Goal: Information Seeking & Learning: Compare options

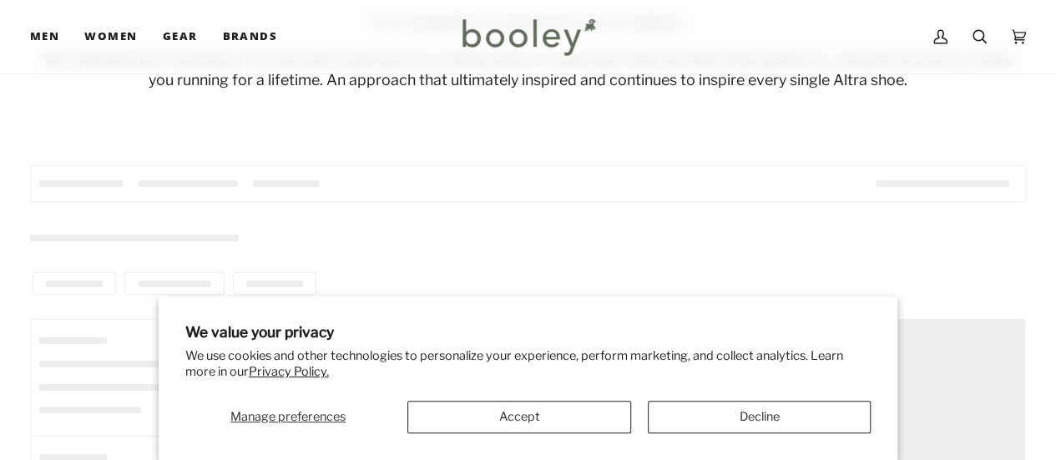
scroll to position [199, 0]
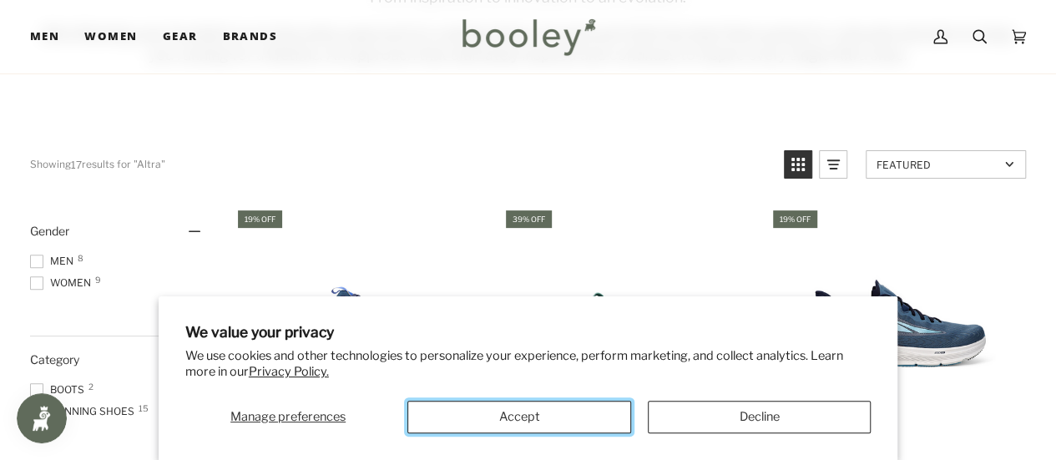
click at [556, 408] on button "Accept" at bounding box center [518, 417] width 223 height 33
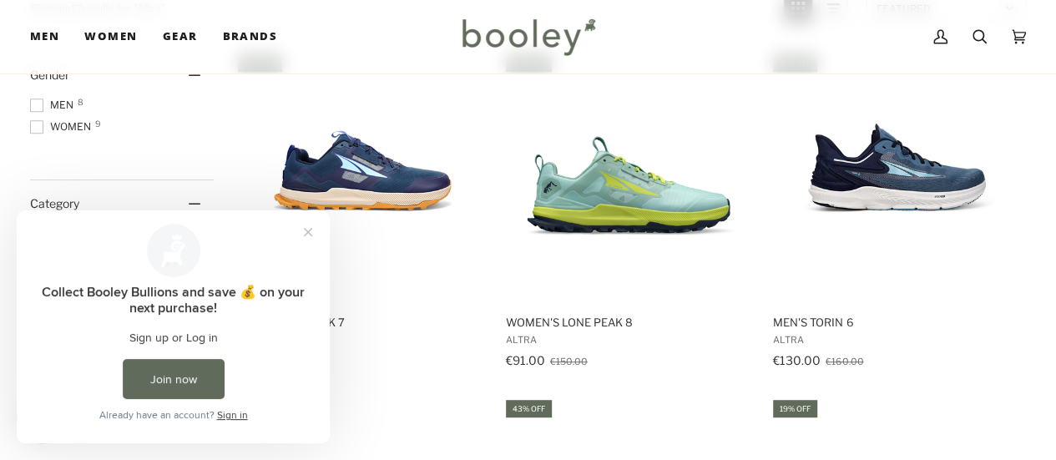
scroll to position [354, 0]
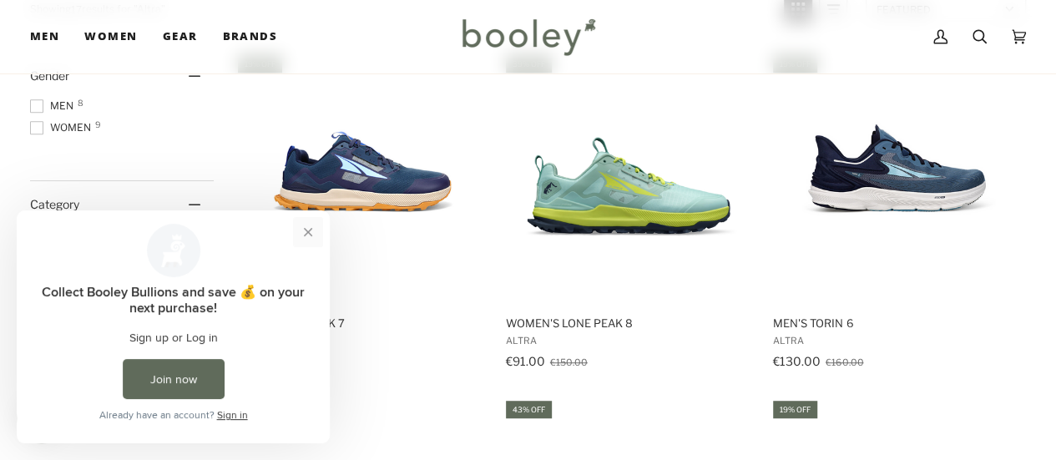
click at [315, 234] on button "Close prompt" at bounding box center [308, 232] width 30 height 30
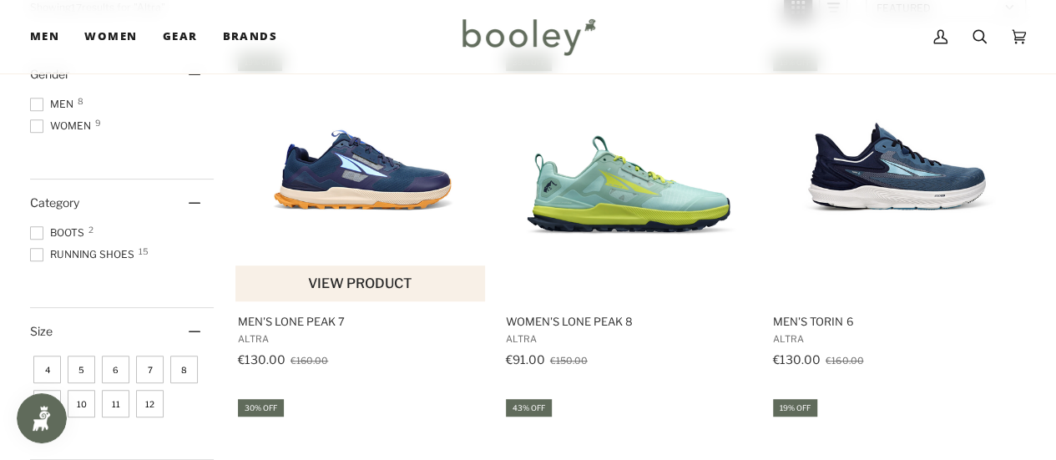
scroll to position [356, 0]
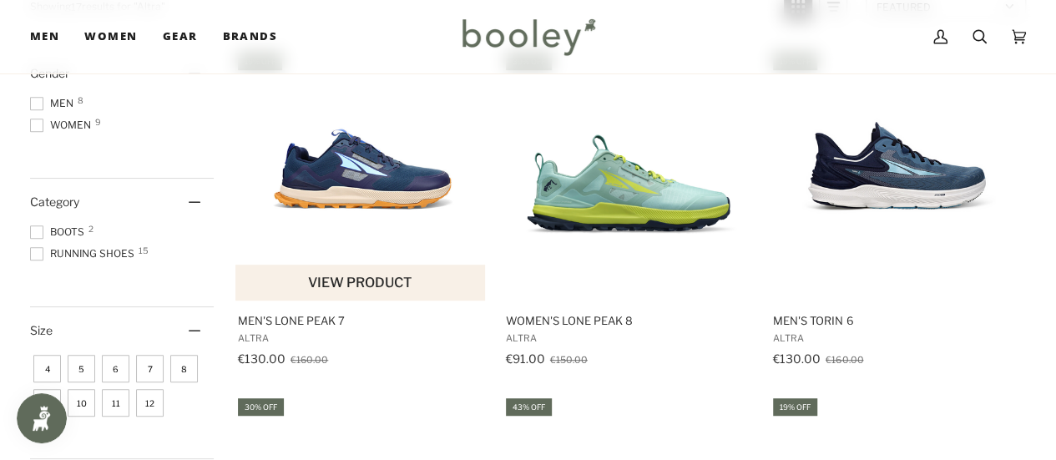
click at [330, 168] on img "Men's Lone Peak 7" at bounding box center [361, 175] width 250 height 250
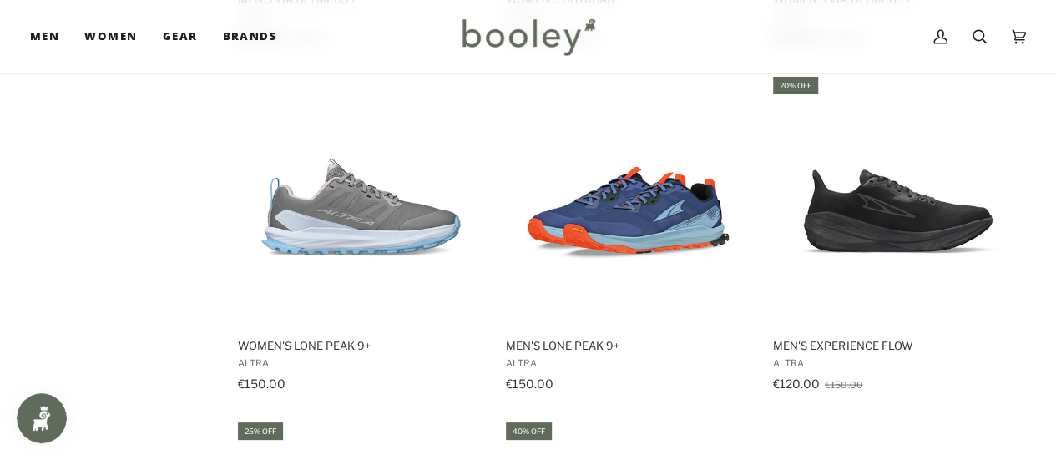
scroll to position [1368, 0]
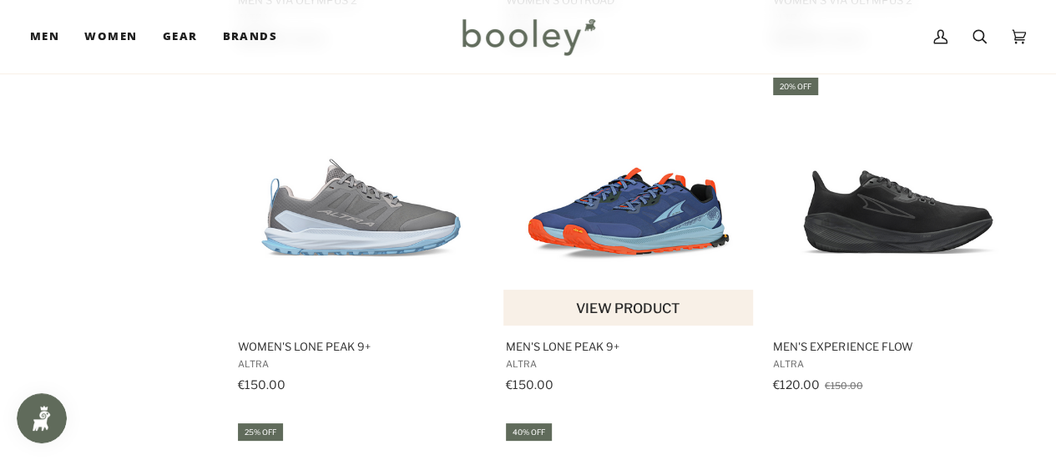
click at [611, 251] on img "Men's Lone Peak 9+" at bounding box center [628, 200] width 250 height 250
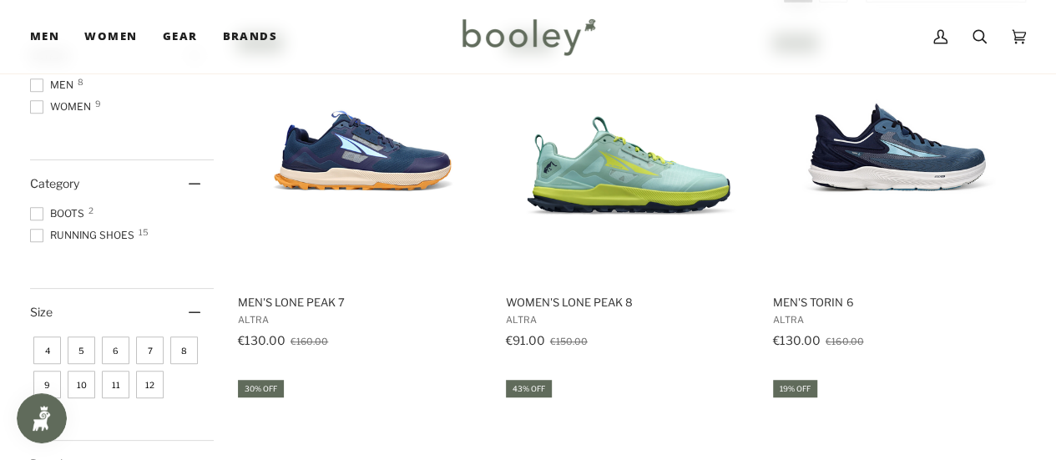
scroll to position [374, 0]
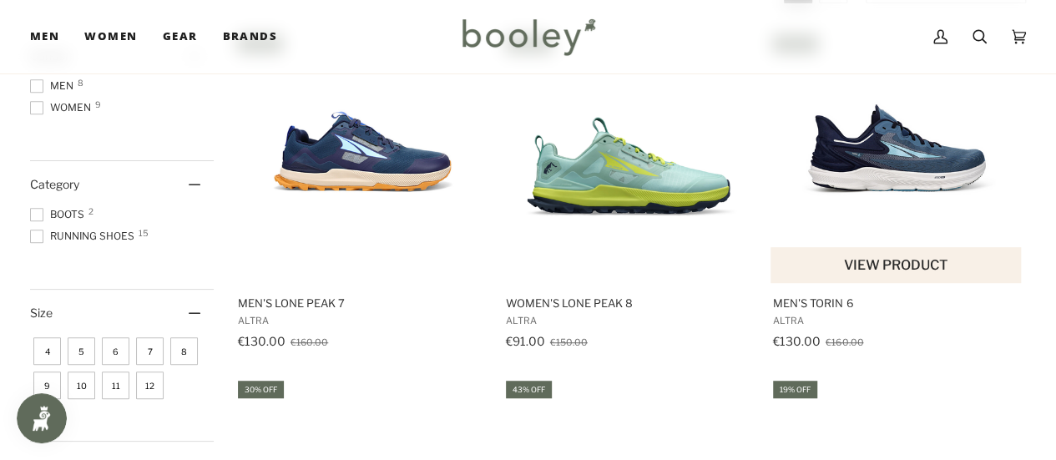
click at [913, 143] on img "Men's Torin 6" at bounding box center [896, 158] width 250 height 250
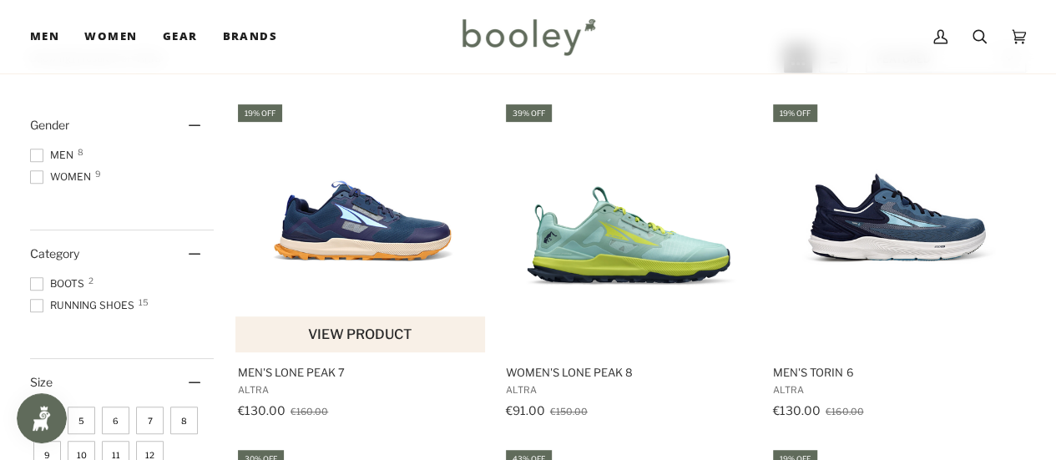
scroll to position [305, 0]
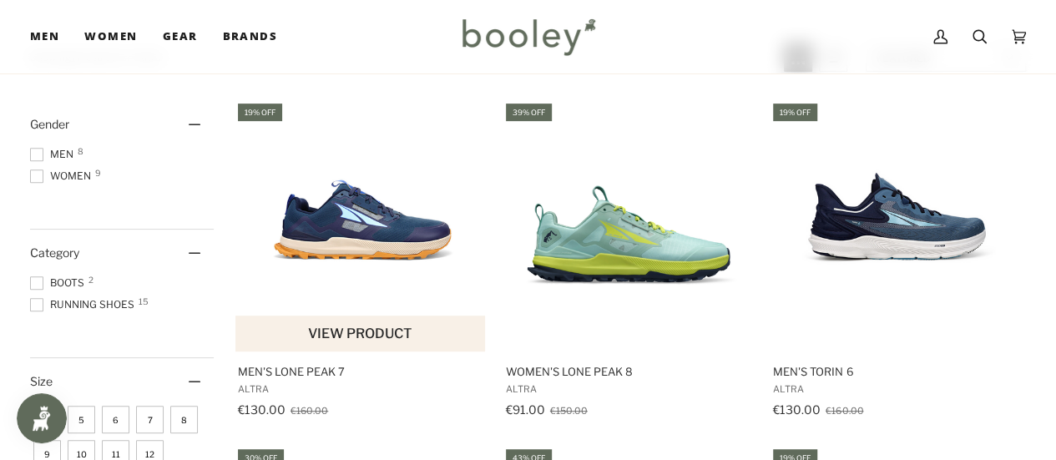
click at [344, 240] on img "Men's Lone Peak 7" at bounding box center [361, 226] width 250 height 250
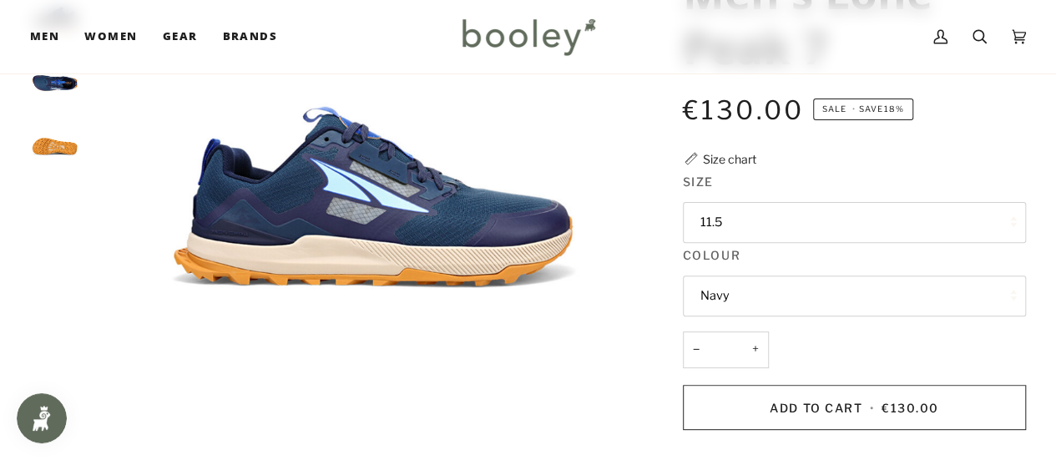
click at [52, 159] on img "Altra Men's Lone Peak 7 Navy - Booley Galway" at bounding box center [55, 146] width 50 height 50
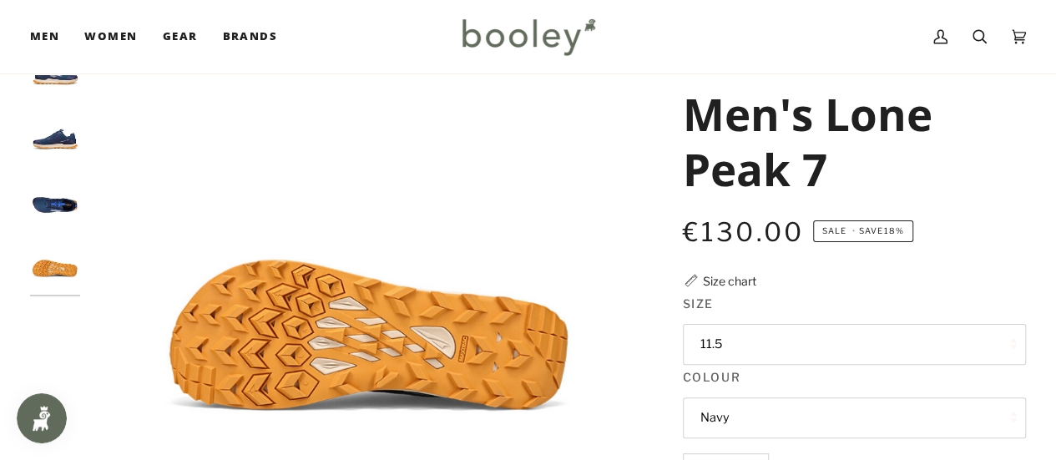
scroll to position [64, 0]
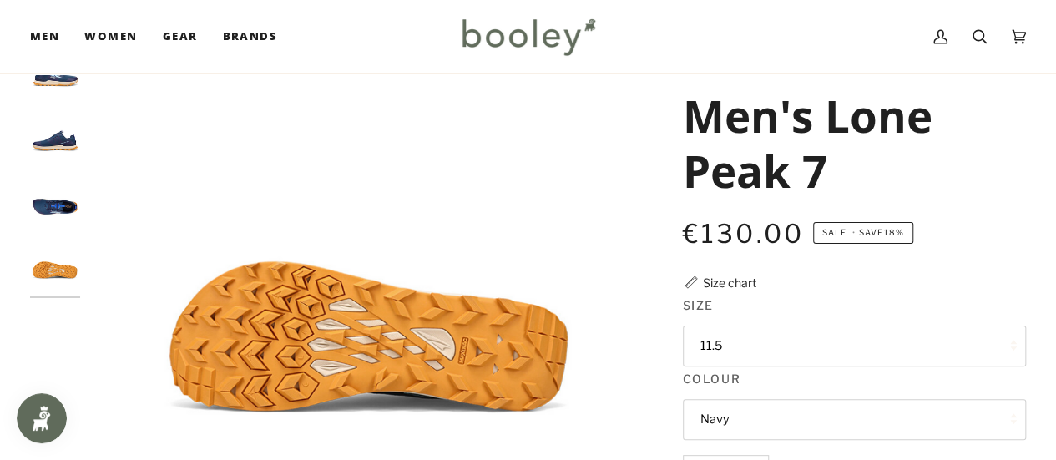
click at [56, 140] on img "Altra Men's Lone Peak 7 Navy - Booley Galway" at bounding box center [55, 142] width 50 height 50
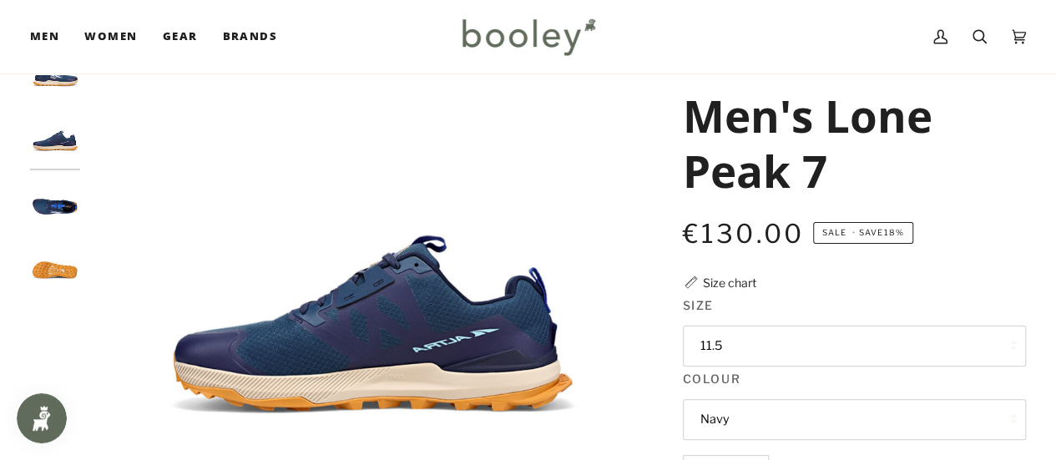
click at [58, 193] on img "Altra Men's Lone Peak 7 Navy - Booley Galway" at bounding box center [55, 205] width 50 height 50
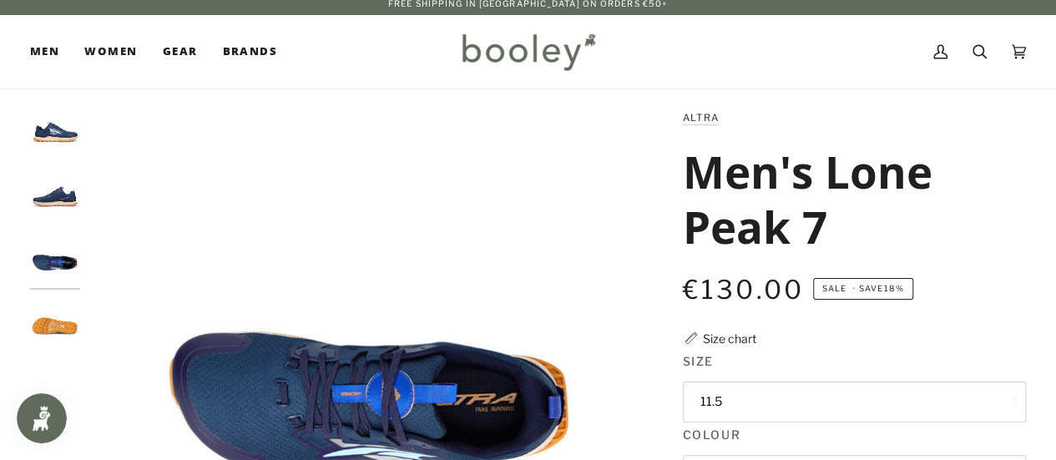
scroll to position [4, 0]
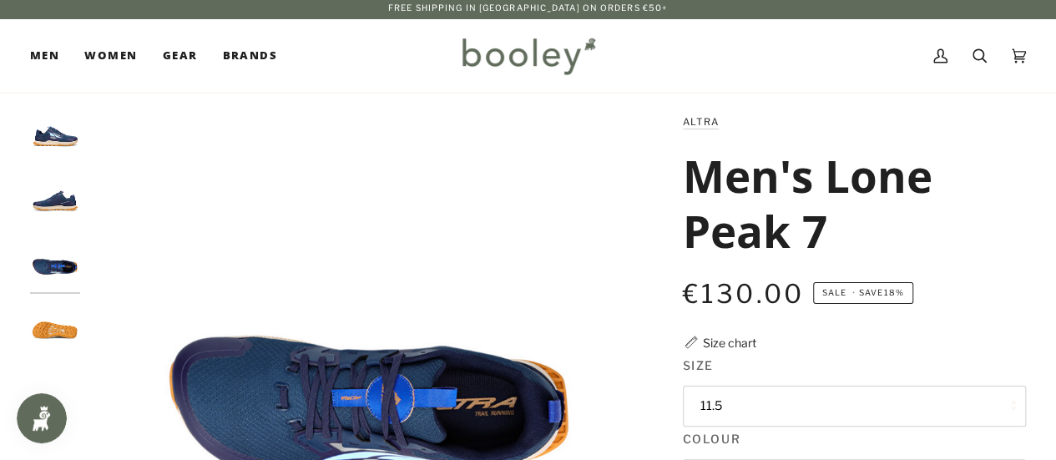
click at [48, 138] on img "Altra Men's Lone Peak 7 Navy - Booley Galway" at bounding box center [55, 138] width 50 height 50
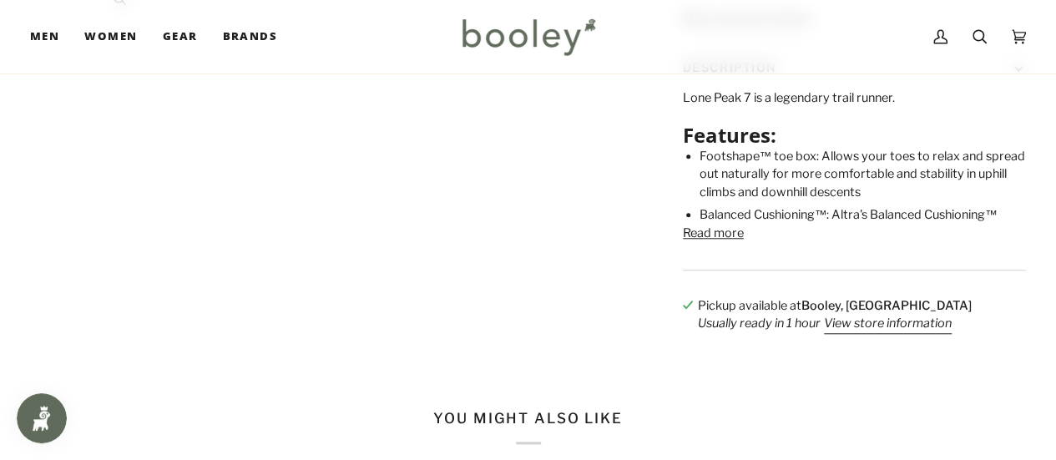
scroll to position [650, 0]
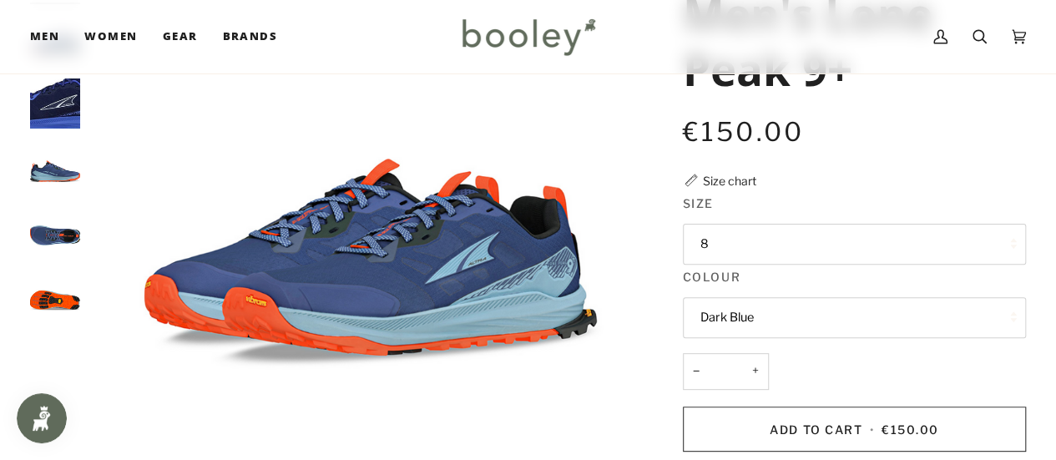
scroll to position [170, 0]
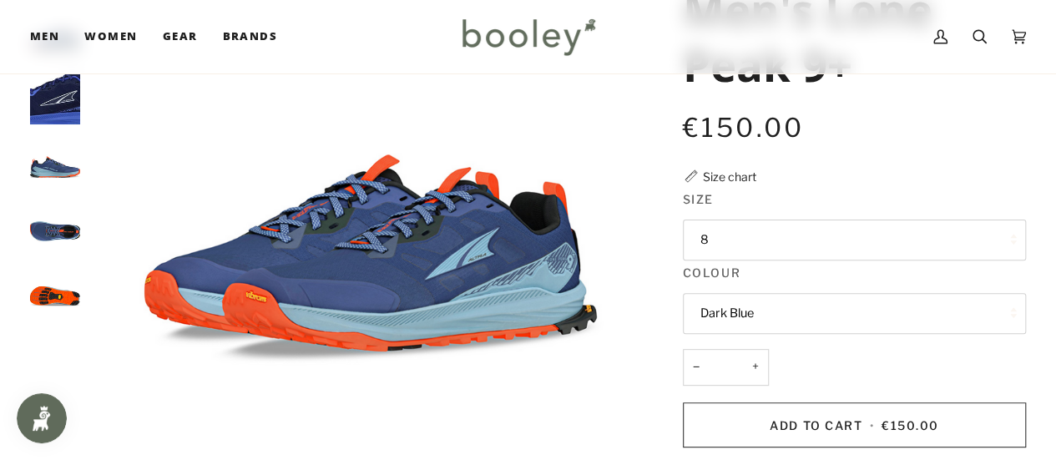
click at [45, 283] on img "Altra Men's Lone Peak 9+ Navy - Booley Galway" at bounding box center [55, 291] width 50 height 50
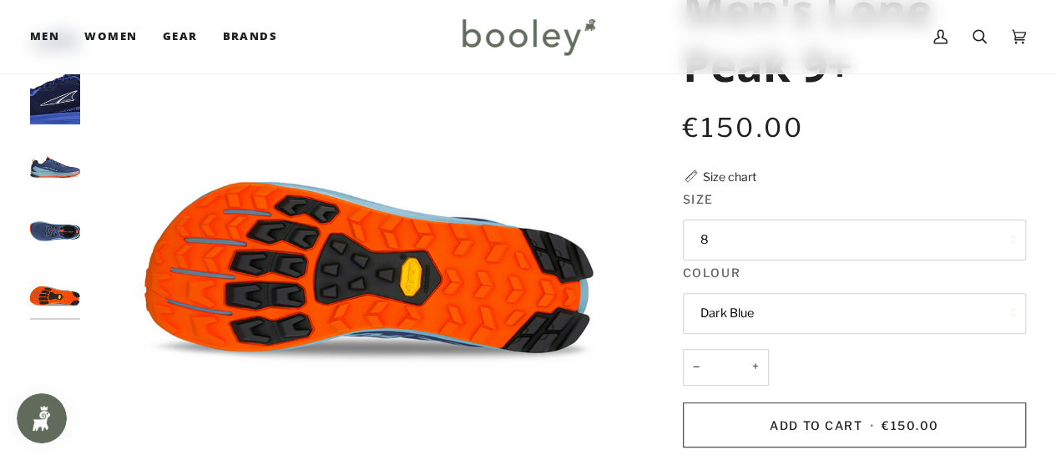
click at [40, 231] on img "Altra Men's Lone Peak 9+ Navy - Booley Galway" at bounding box center [55, 228] width 50 height 50
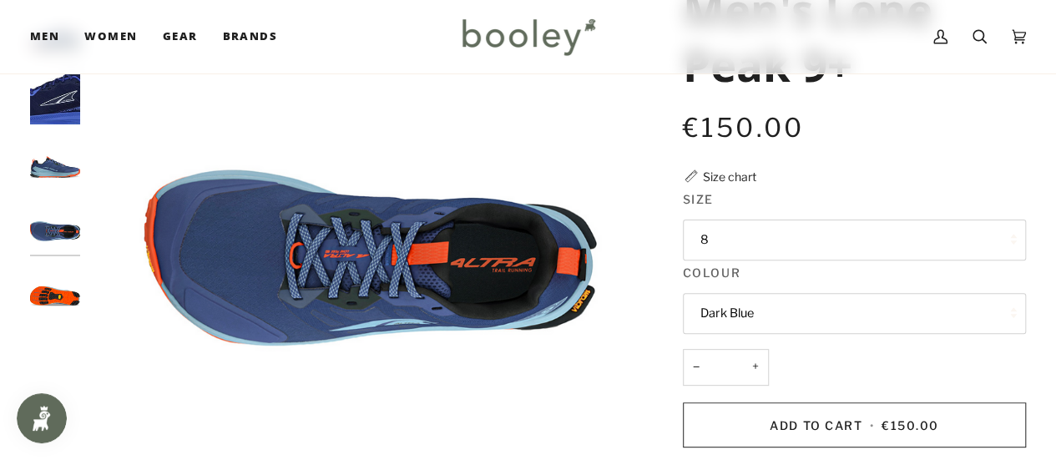
click at [55, 156] on img "Altra Men's Lone Peak 9+ Navy - Booley Galway" at bounding box center [55, 164] width 50 height 50
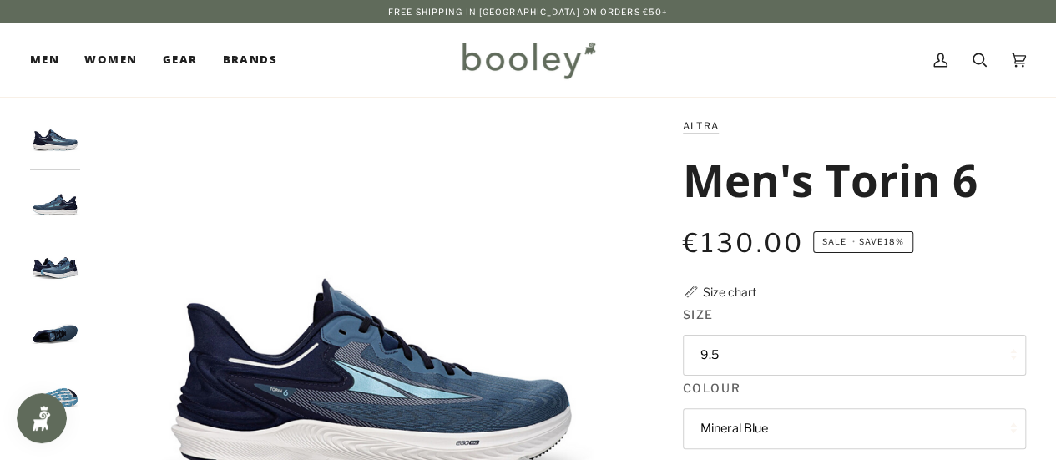
click at [55, 149] on img "Altra Men's Torin 6 Mineral Blue - Booley Galway" at bounding box center [55, 142] width 50 height 50
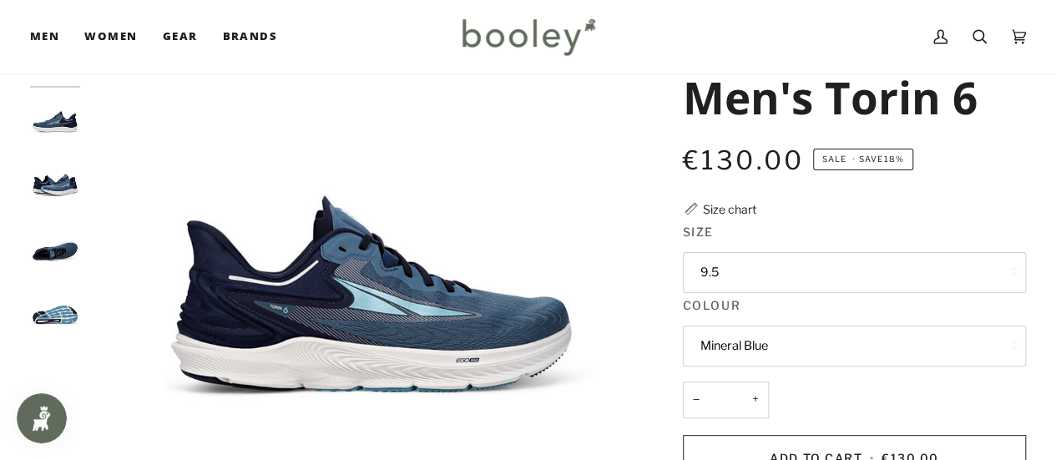
scroll to position [92, 0]
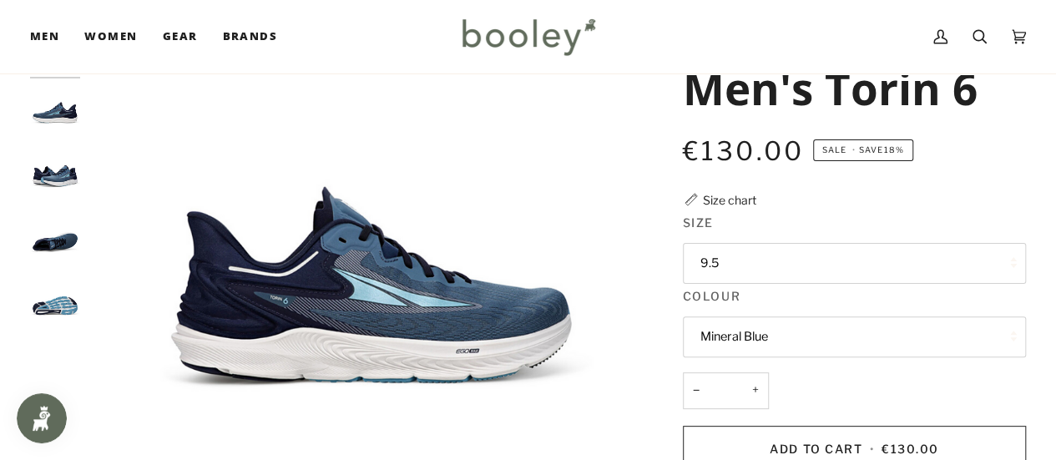
click at [57, 290] on img "Altra Men's Torin 6 Mineral Blue - Booley Galway" at bounding box center [55, 306] width 50 height 50
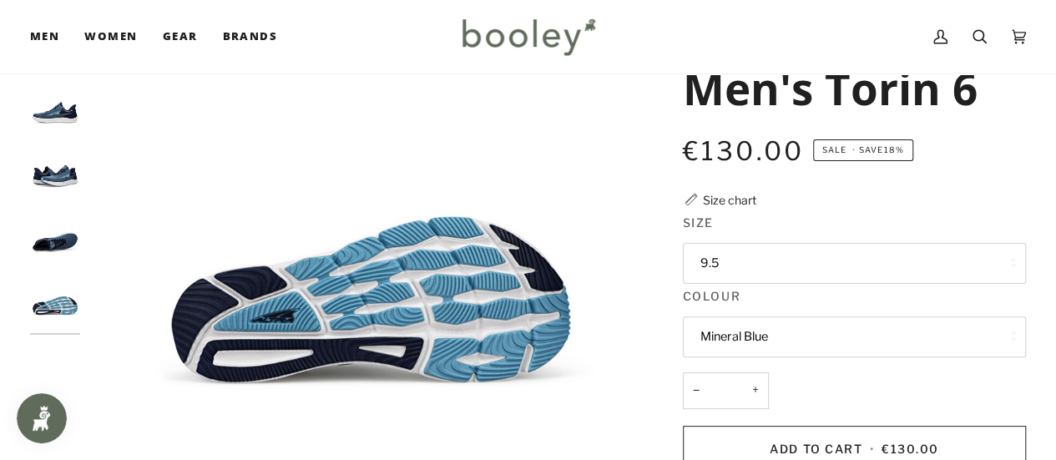
click at [48, 239] on img "Altra Men's Torin 6 Mineral Blue - Booley Galway" at bounding box center [55, 242] width 50 height 50
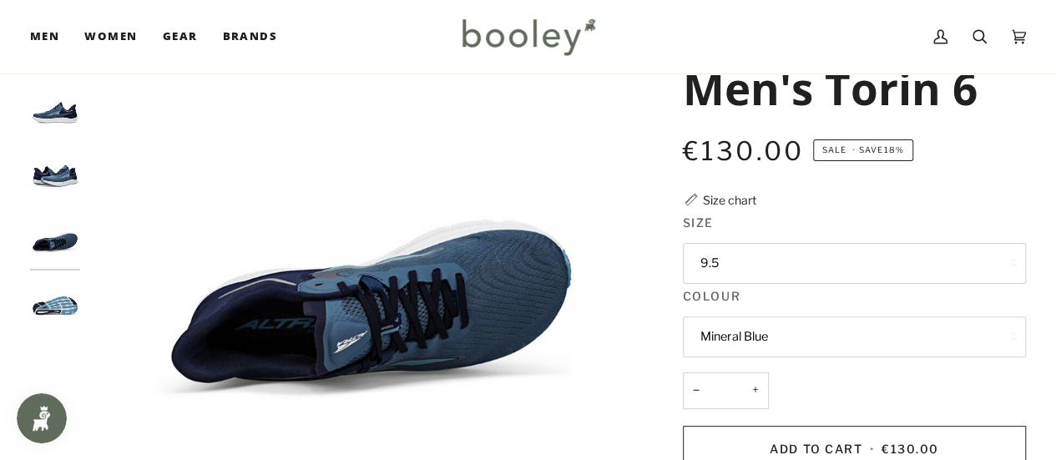
click at [41, 177] on img "Altra Men's Torin 6 Mineral Blue - Booley Galway" at bounding box center [55, 178] width 50 height 50
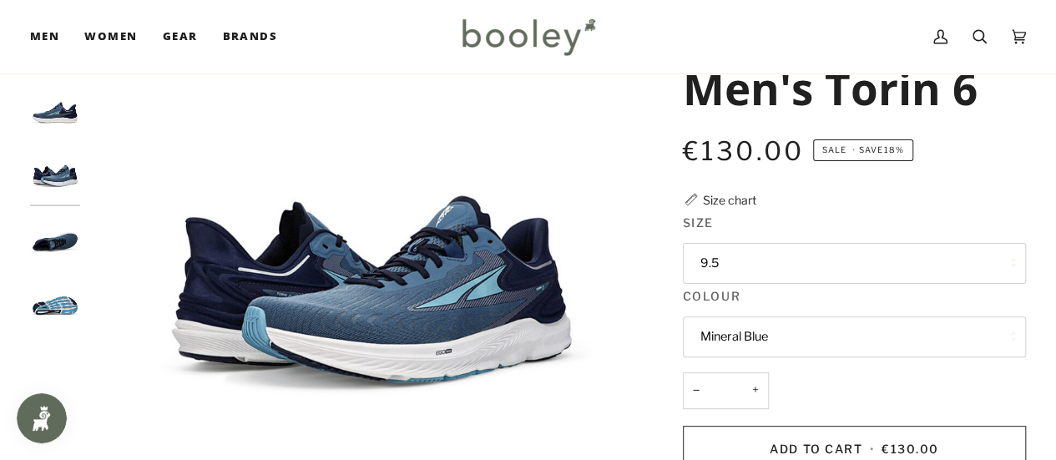
click at [62, 103] on img "Altra Men's Torin 6 Mineral Blue - Booley Galway" at bounding box center [55, 114] width 50 height 50
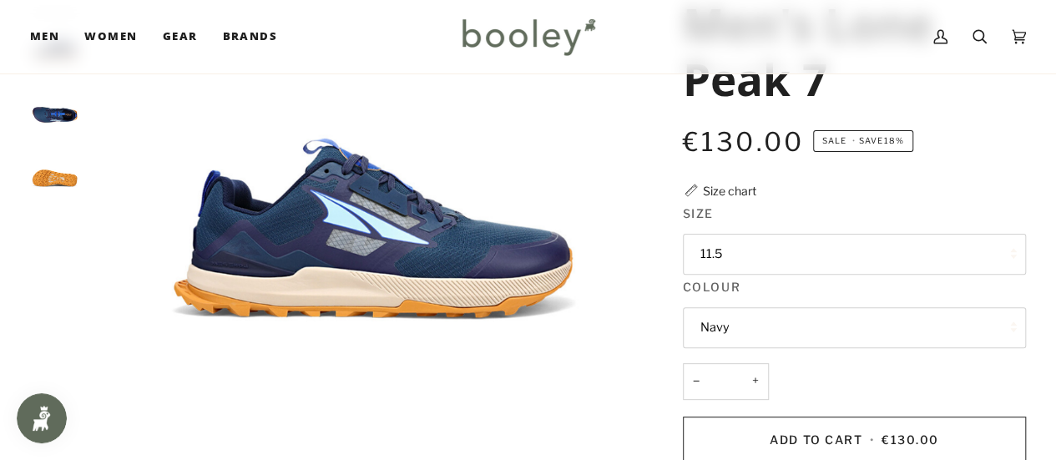
scroll to position [155, 0]
